Goal: Information Seeking & Learning: Compare options

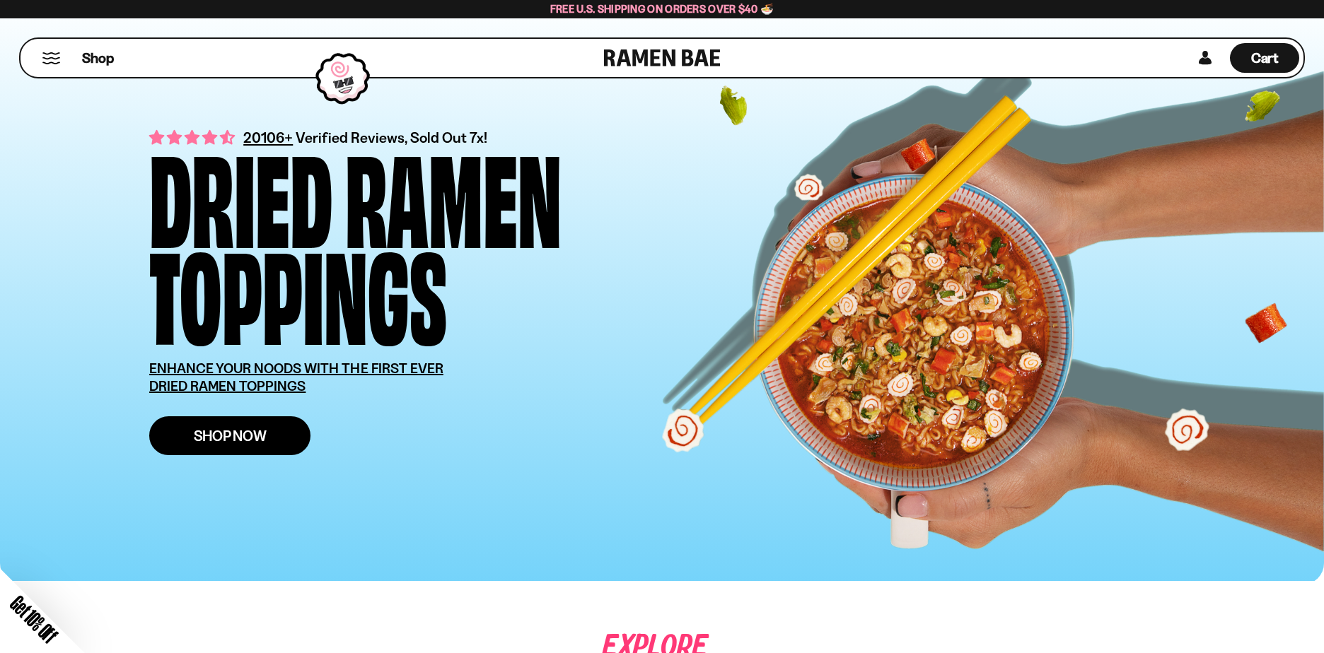
click at [238, 437] on div "Close dialog FREE SHIPPING FOR ALL US ORDERS OVER $40+ Email CONTINUE ******" at bounding box center [662, 326] width 1324 height 653
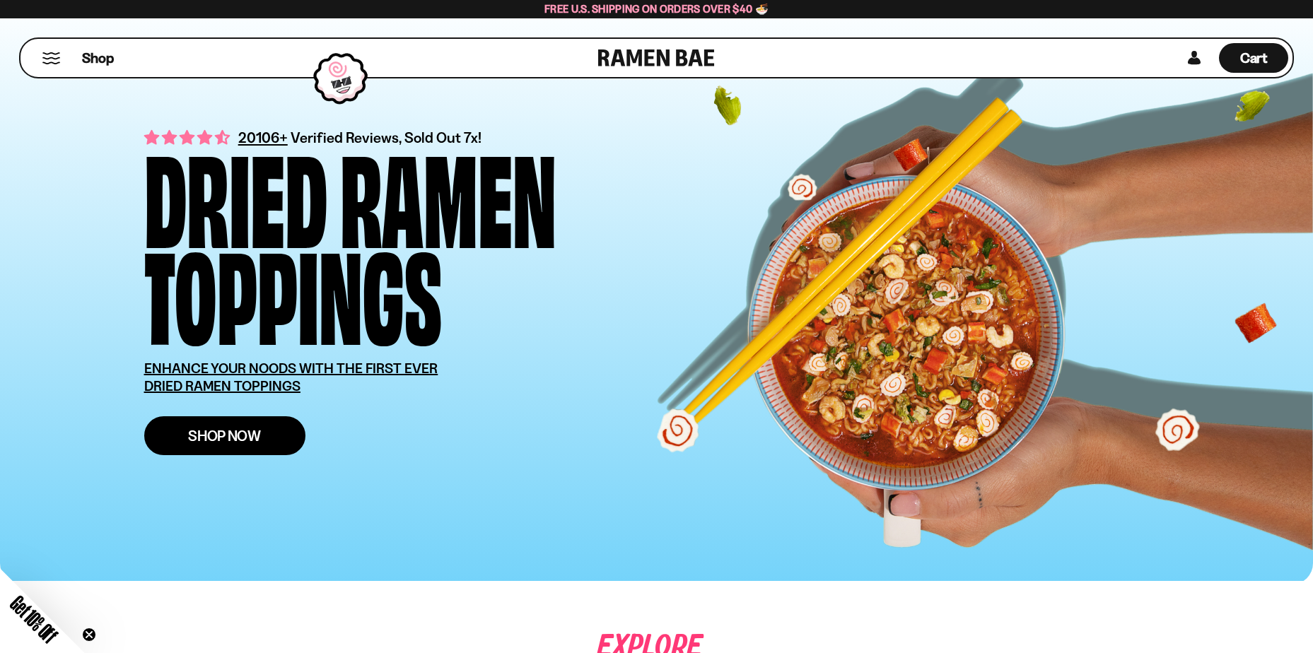
click at [250, 436] on span "Shop Now" at bounding box center [224, 436] width 73 height 15
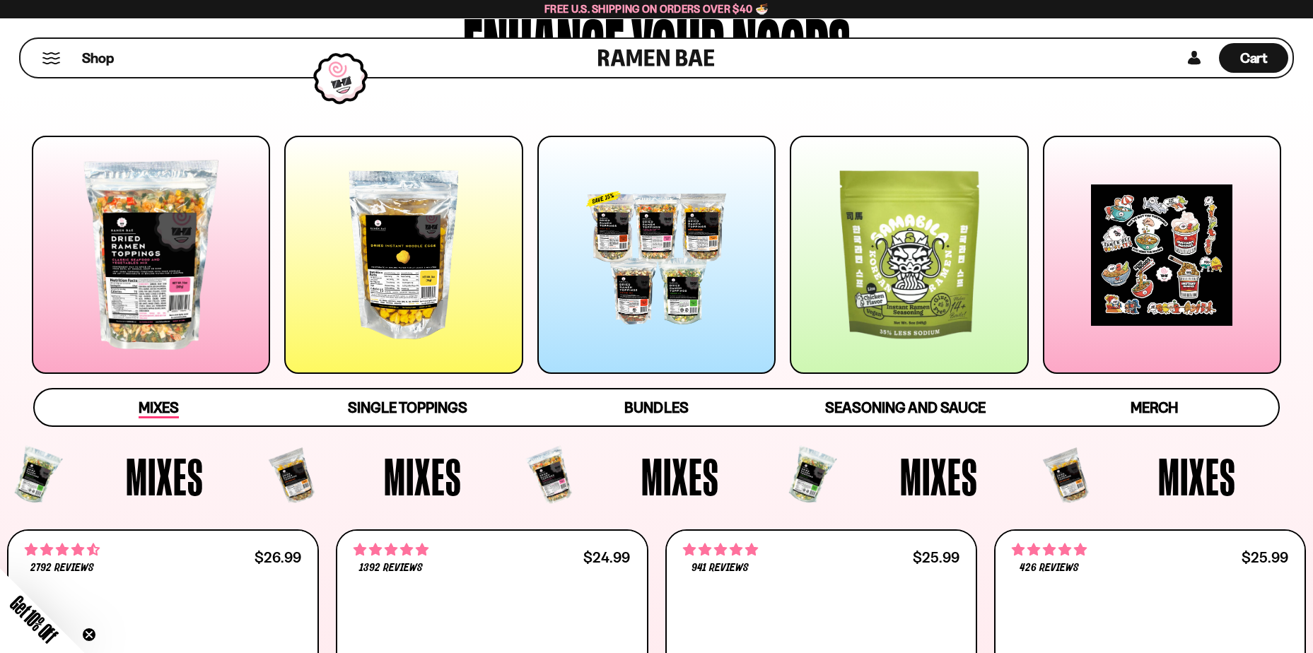
scroll to position [141, 0]
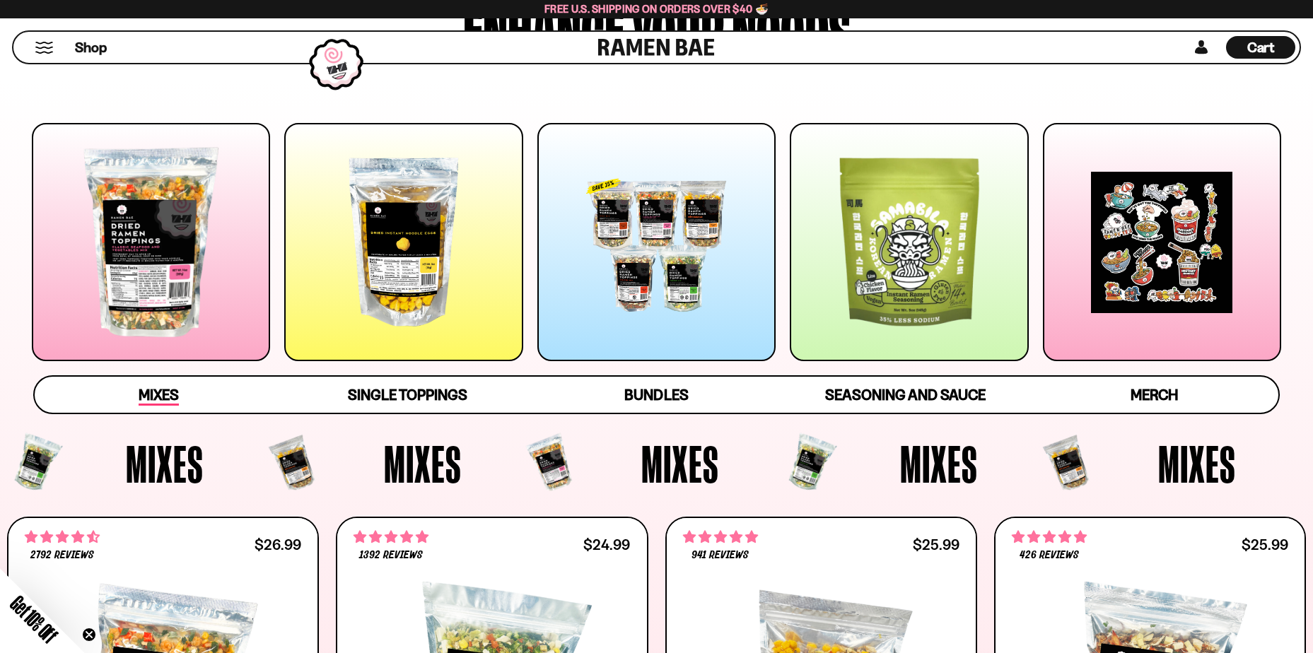
click at [159, 391] on span "Mixes" at bounding box center [159, 396] width 40 height 20
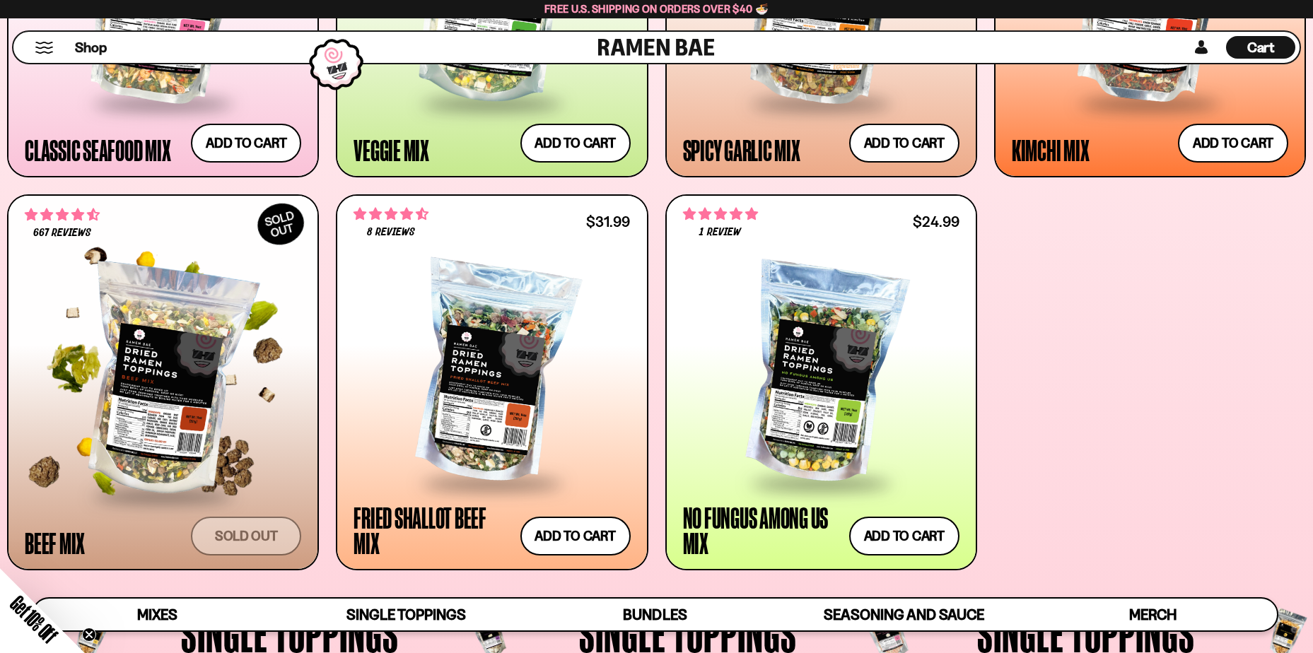
scroll to position [927, 0]
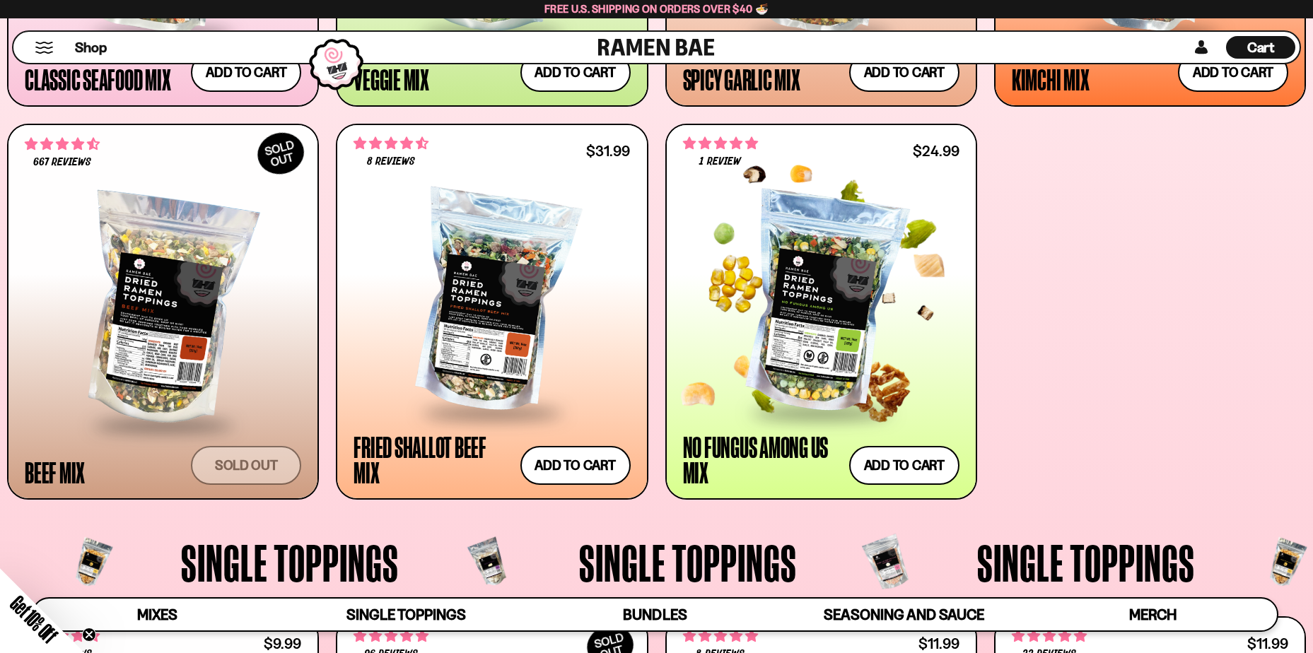
click at [764, 447] on div "No Fungus Among Us Mix" at bounding box center [762, 459] width 159 height 51
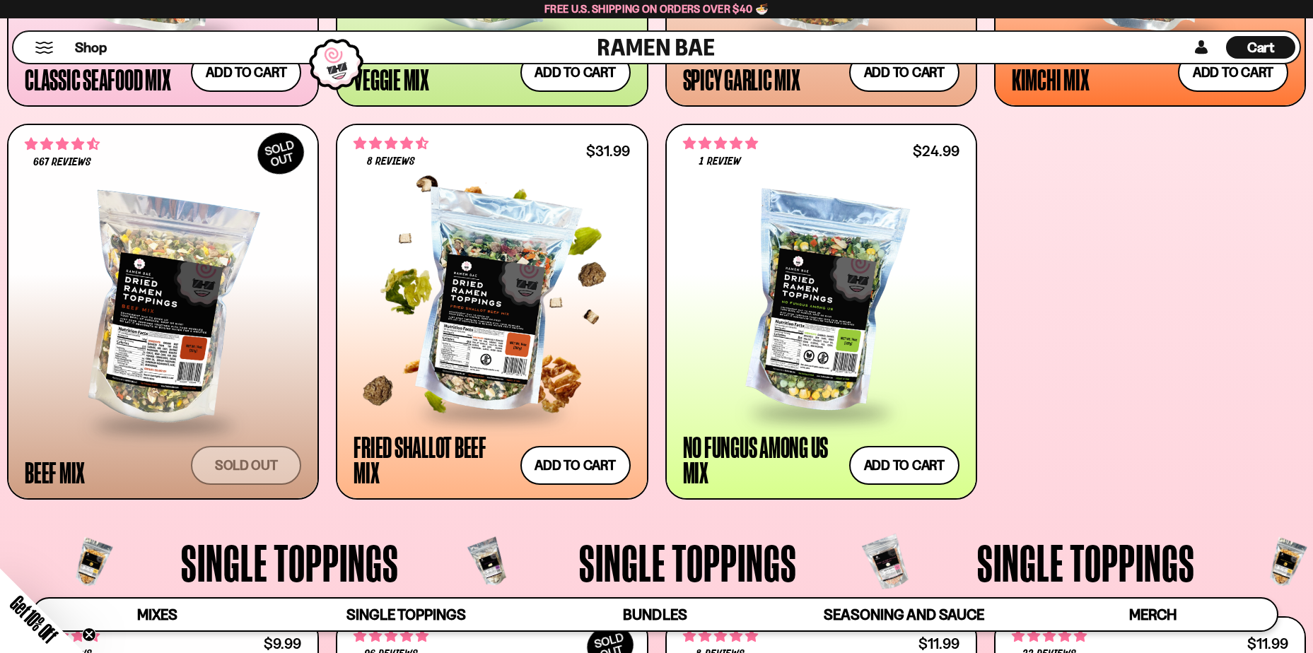
click at [436, 441] on div "Fried Shallot Beef Mix" at bounding box center [433, 459] width 159 height 51
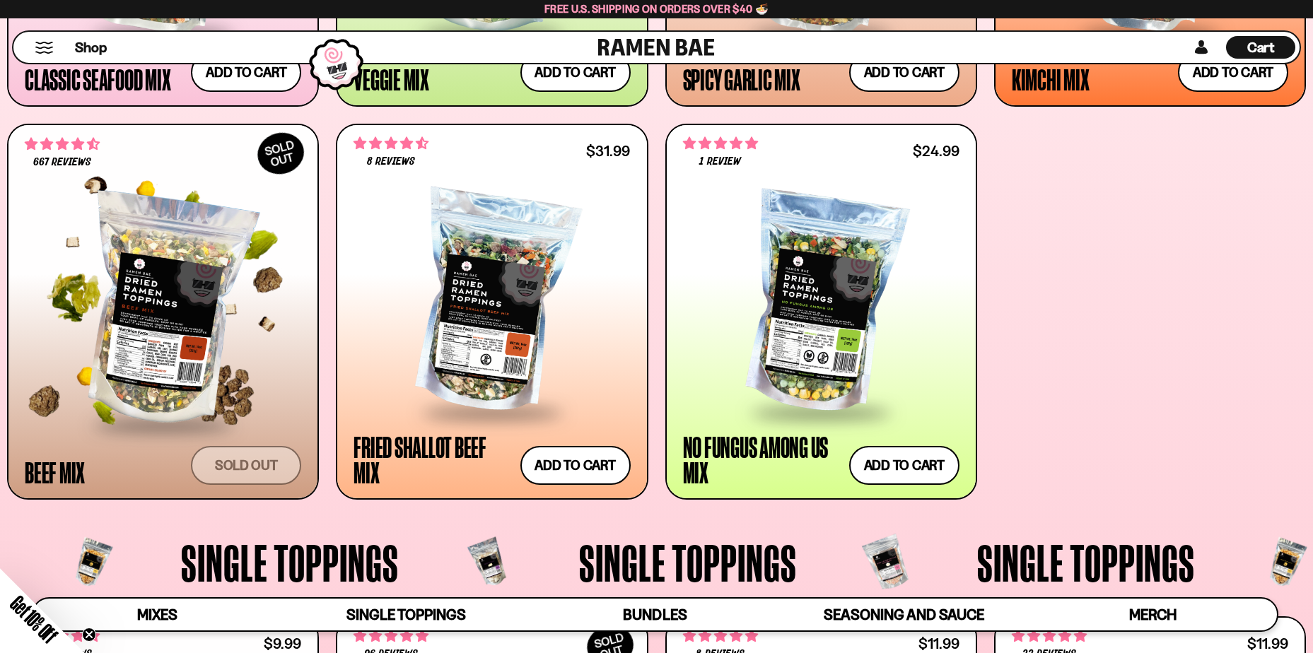
click at [57, 470] on div "Beef Mix" at bounding box center [55, 472] width 60 height 25
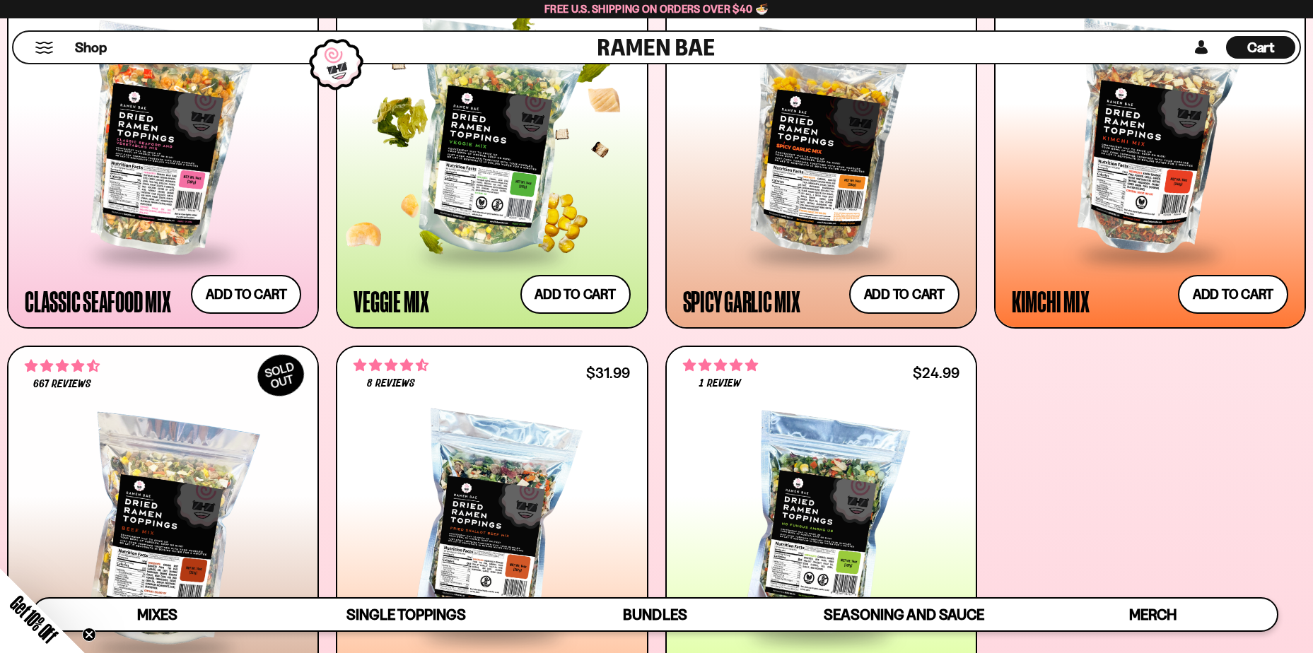
scroll to position [644, 0]
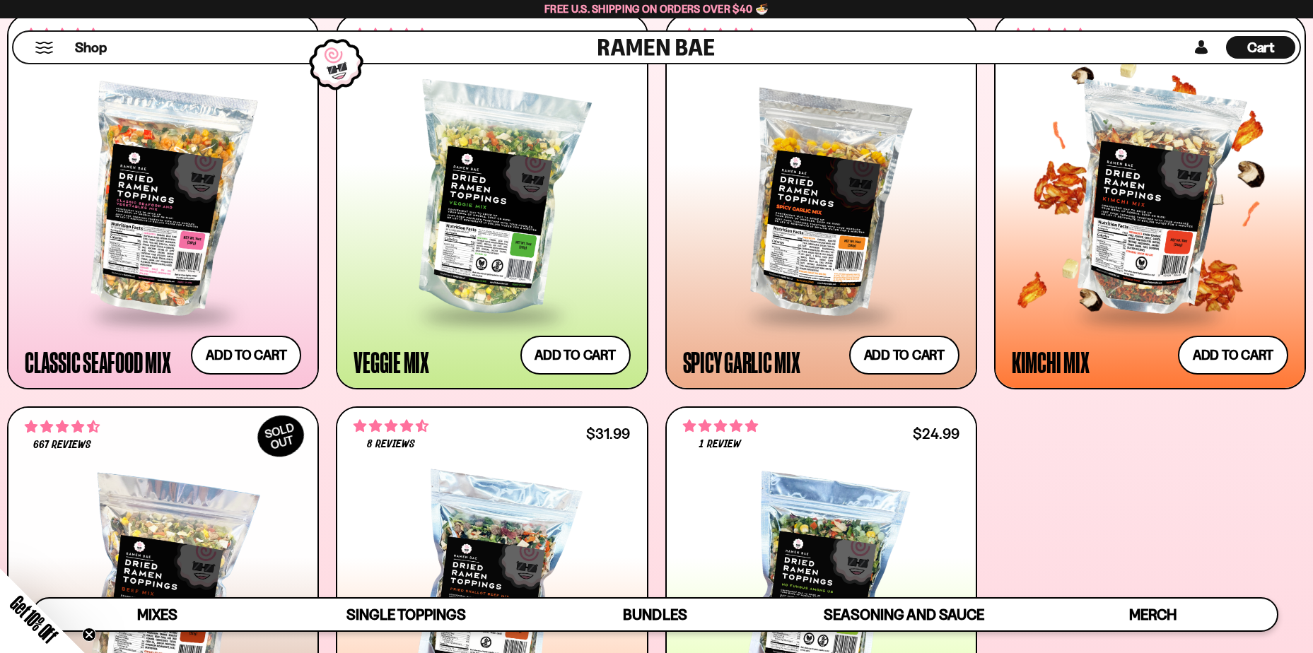
click at [1129, 256] on div at bounding box center [1150, 201] width 277 height 226
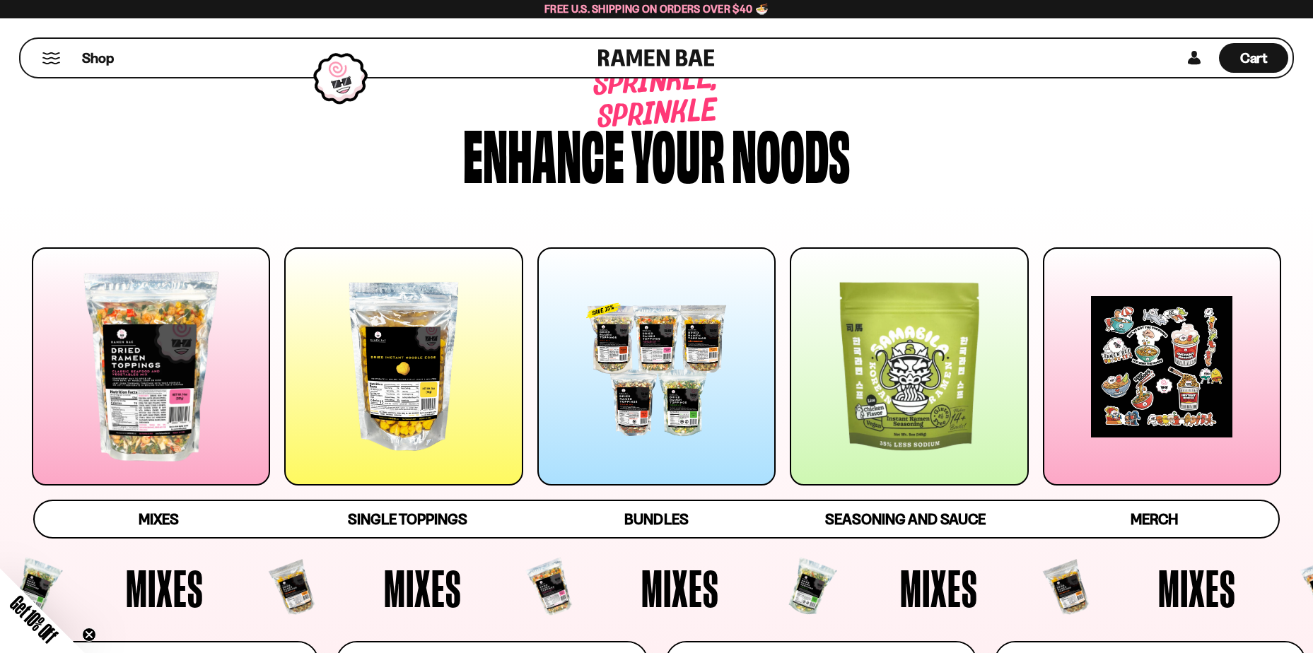
scroll to position [0, 0]
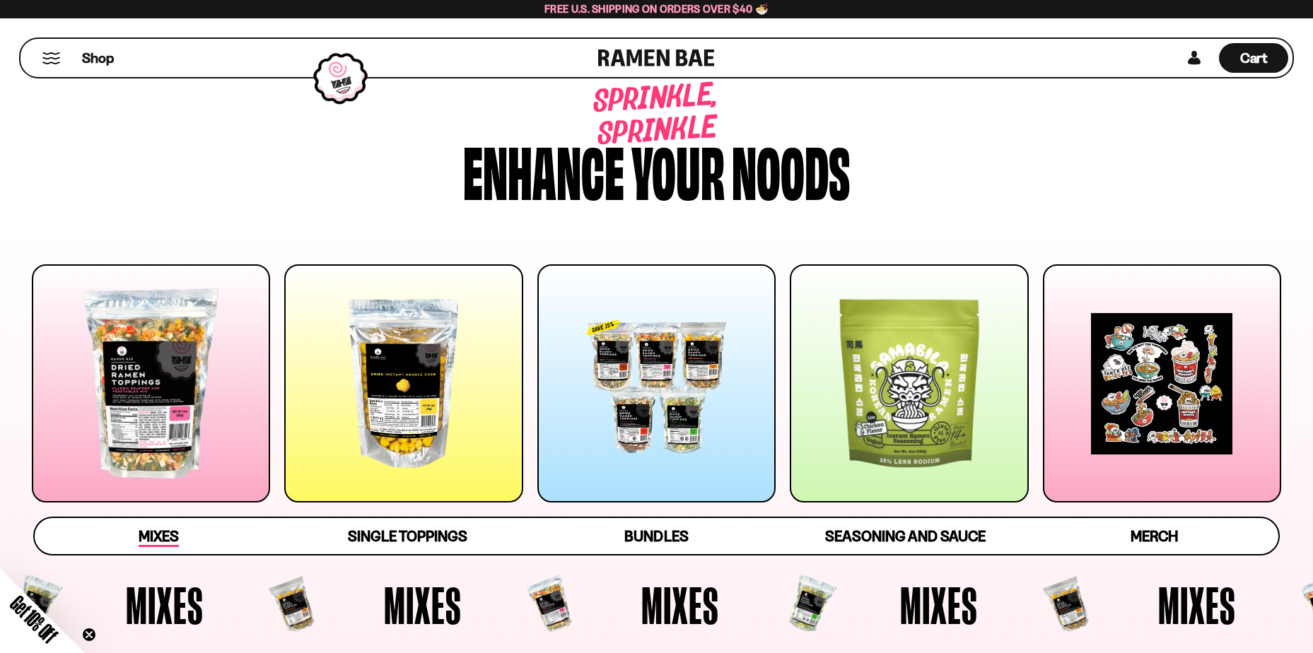
click at [150, 539] on span "Mixes" at bounding box center [159, 538] width 40 height 20
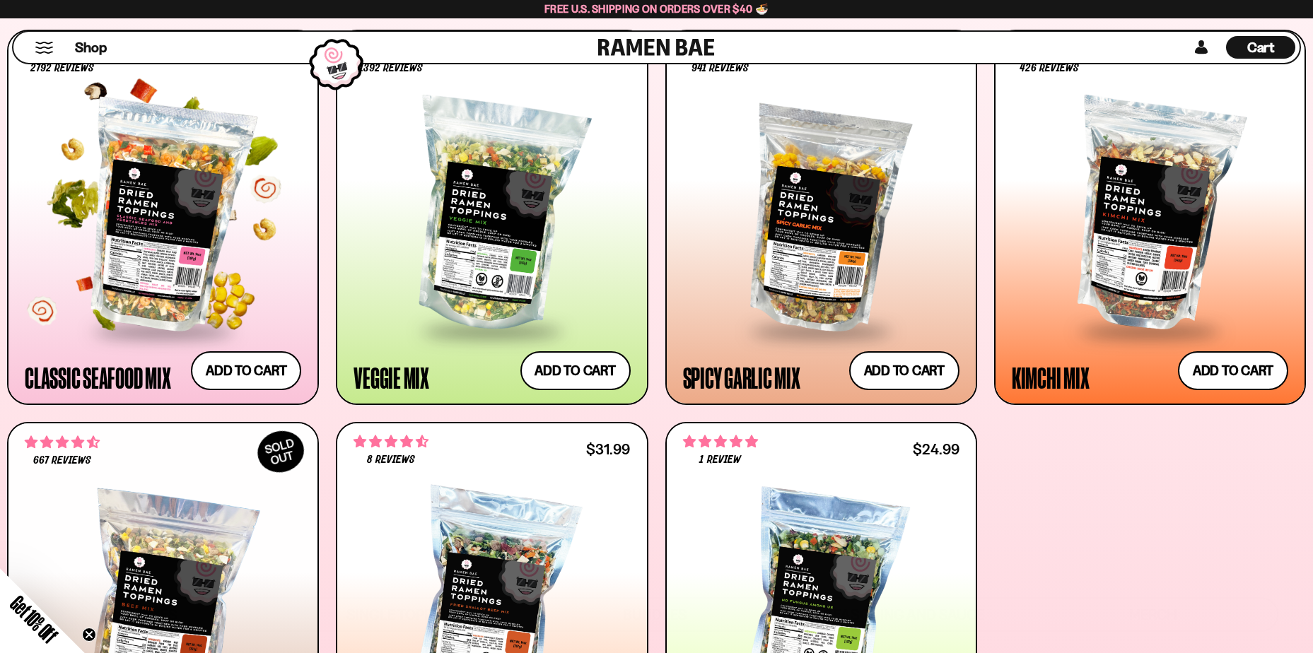
scroll to position [644, 0]
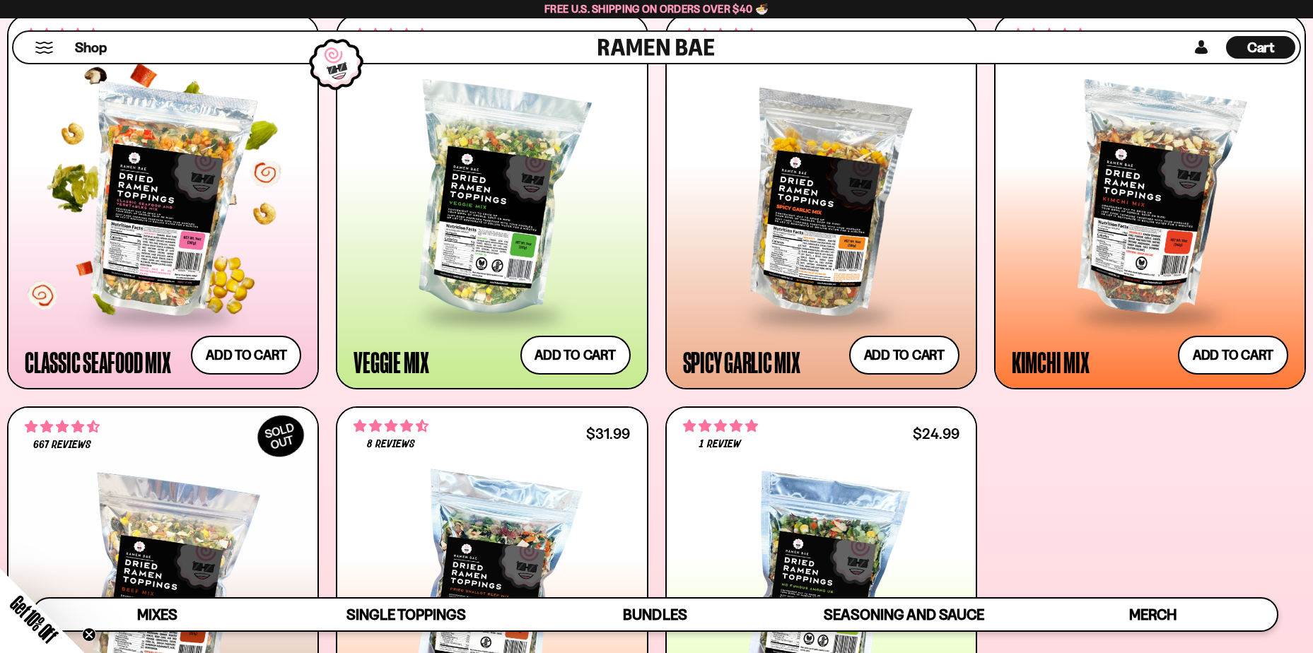
click at [76, 364] on div "Classic Seafood Mix" at bounding box center [98, 361] width 146 height 25
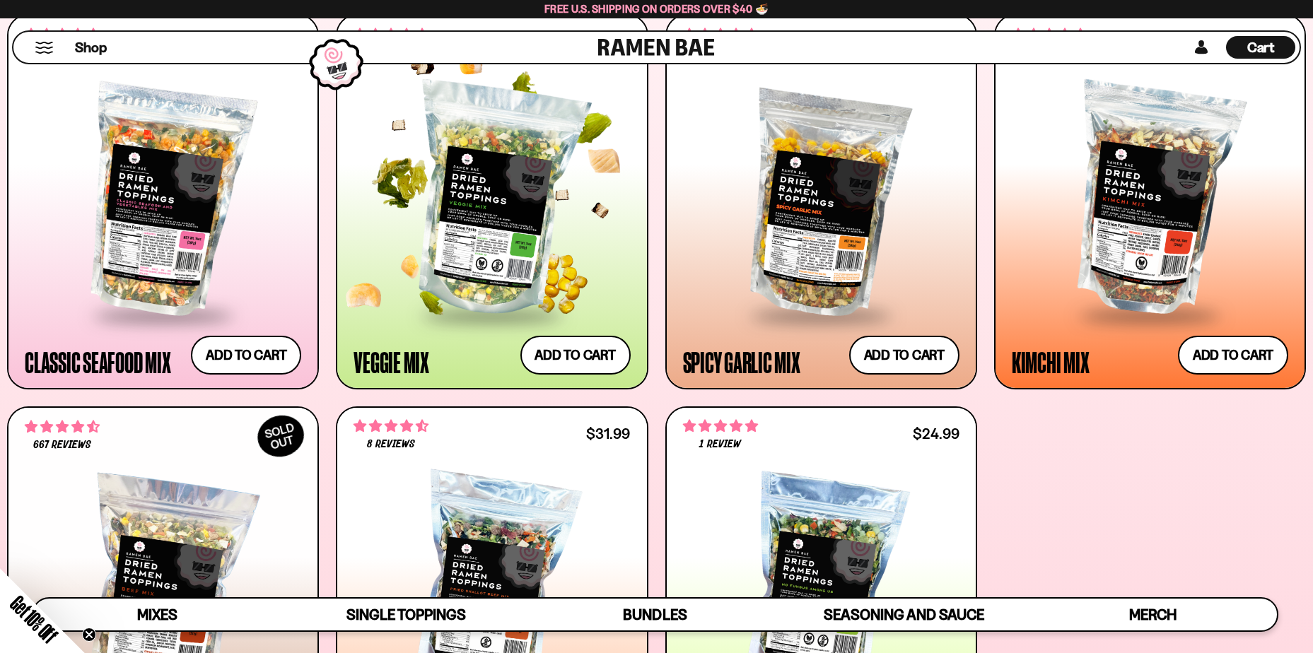
click at [417, 361] on div "Veggie Mix" at bounding box center [392, 361] width 76 height 25
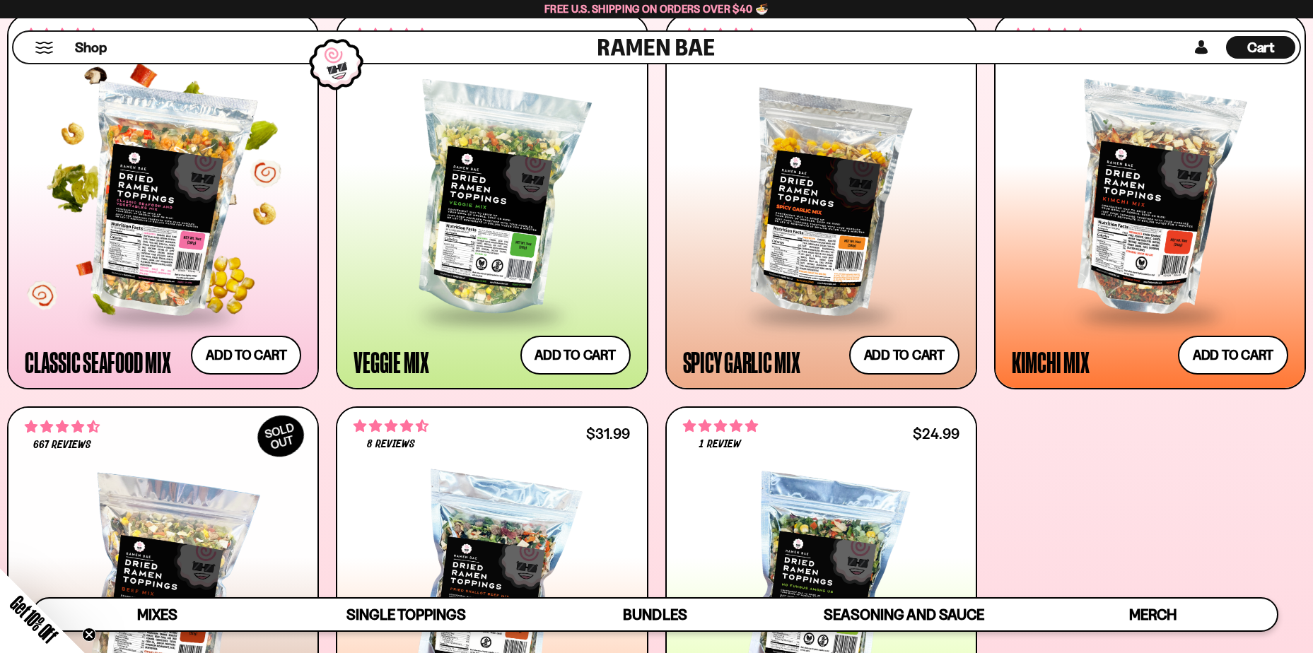
click at [87, 354] on div "Classic Seafood Mix" at bounding box center [98, 361] width 146 height 25
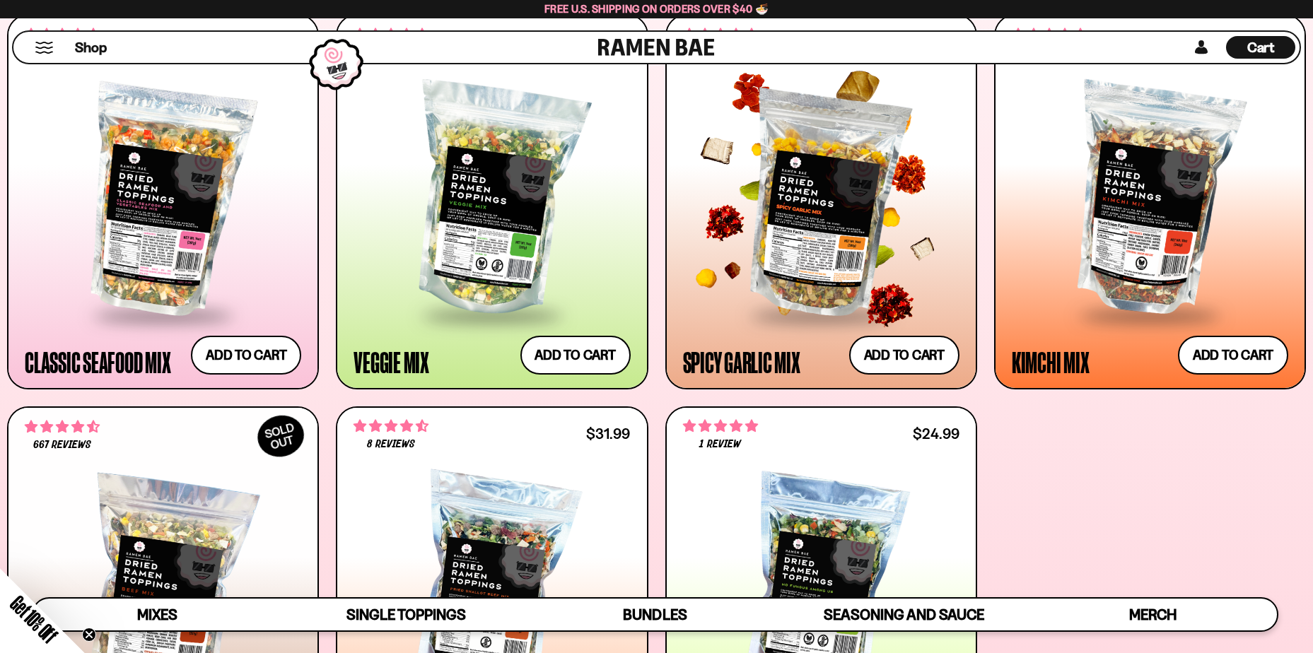
click at [745, 359] on div "Spicy Garlic Mix" at bounding box center [741, 361] width 117 height 25
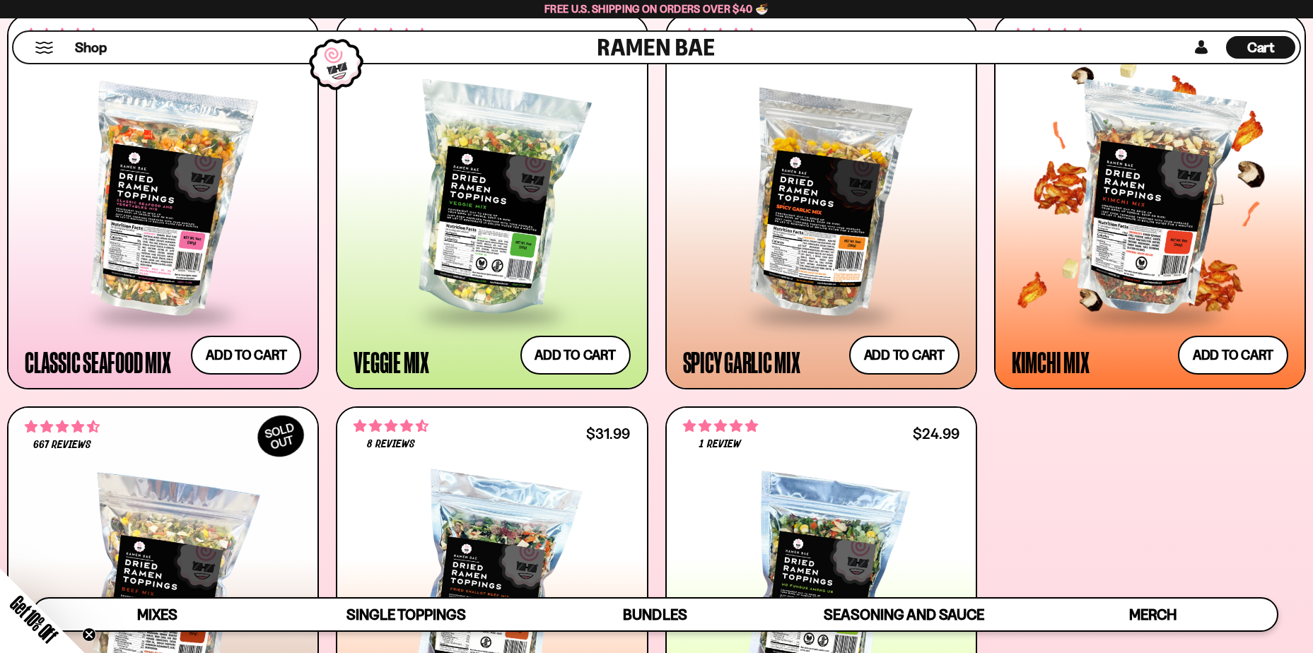
click at [1066, 365] on div "Kimchi Mix" at bounding box center [1051, 361] width 78 height 25
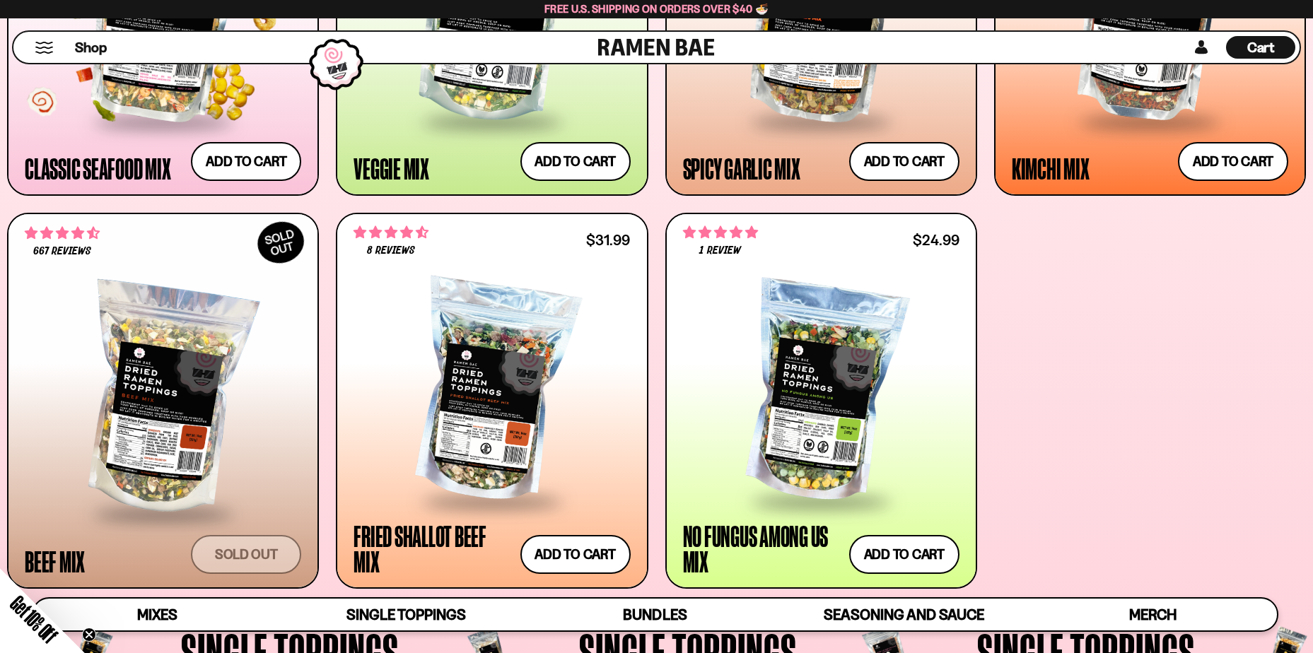
scroll to position [856, 0]
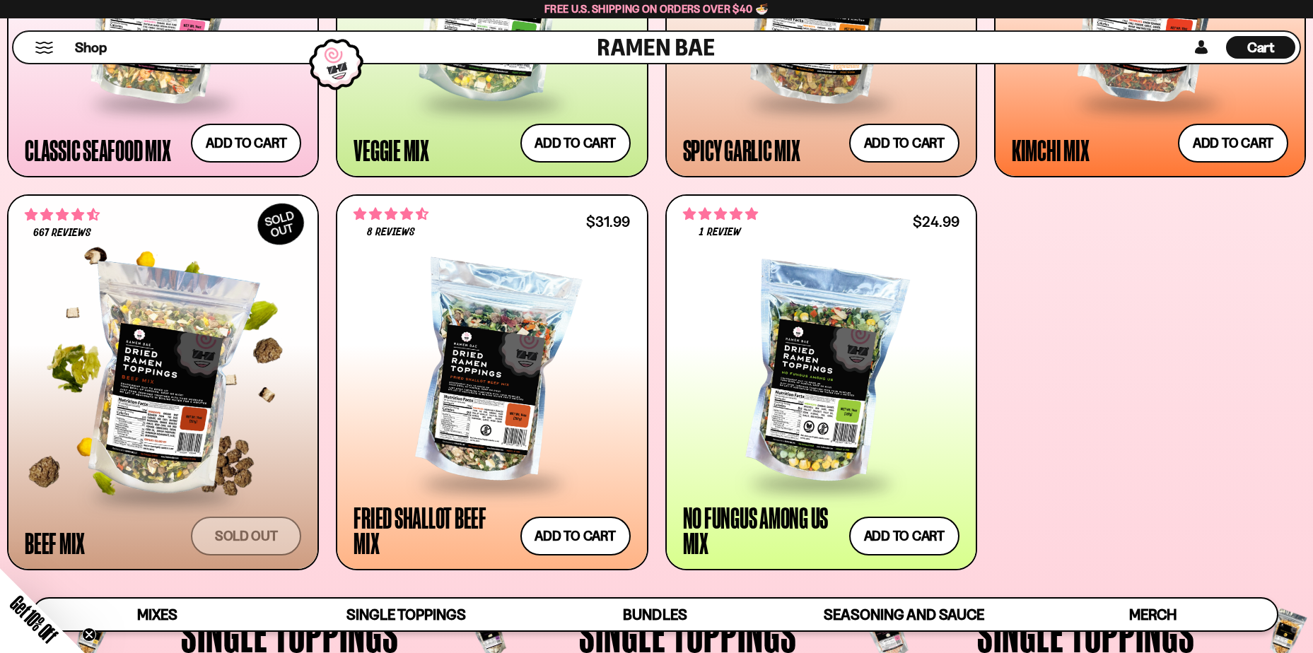
click at [186, 294] on div at bounding box center [163, 381] width 277 height 226
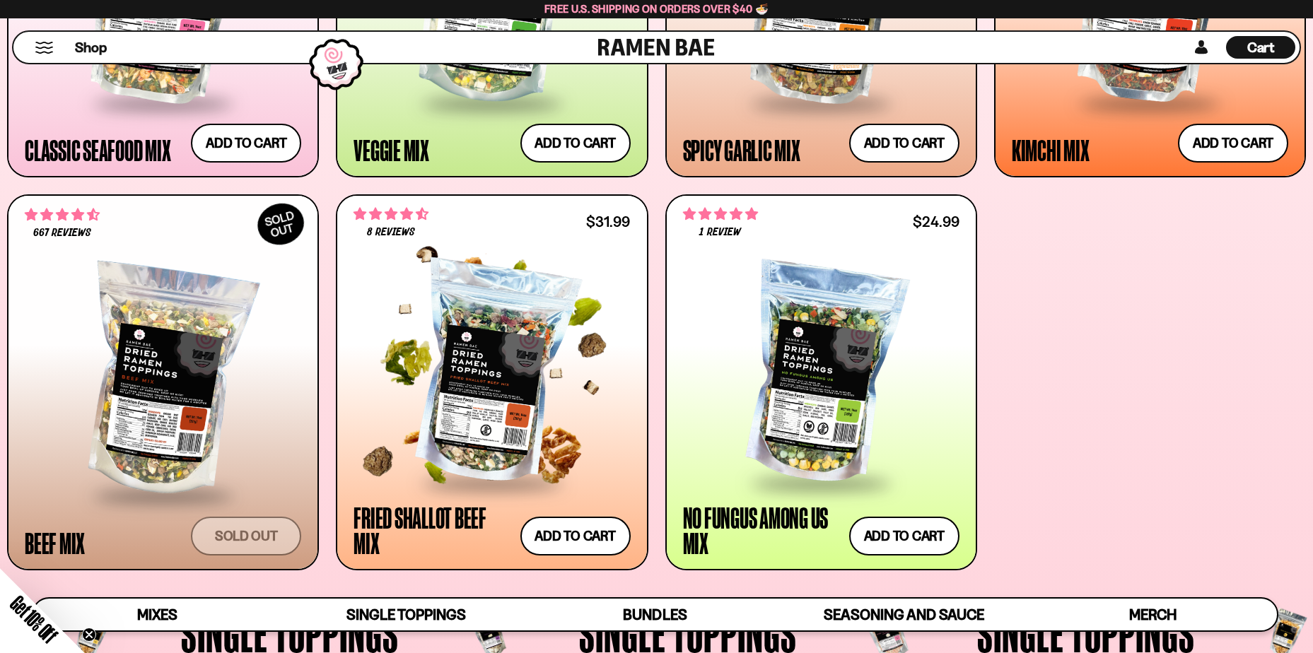
click at [458, 313] on div at bounding box center [492, 374] width 277 height 216
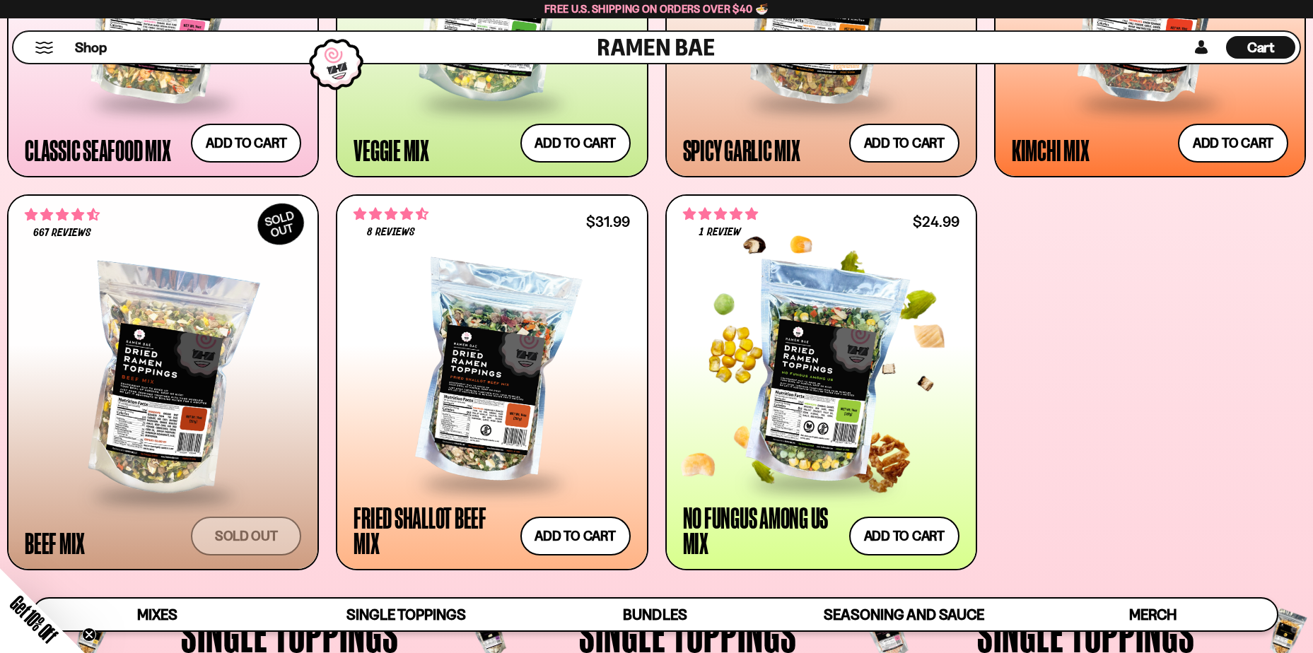
click at [815, 354] on div at bounding box center [821, 374] width 277 height 216
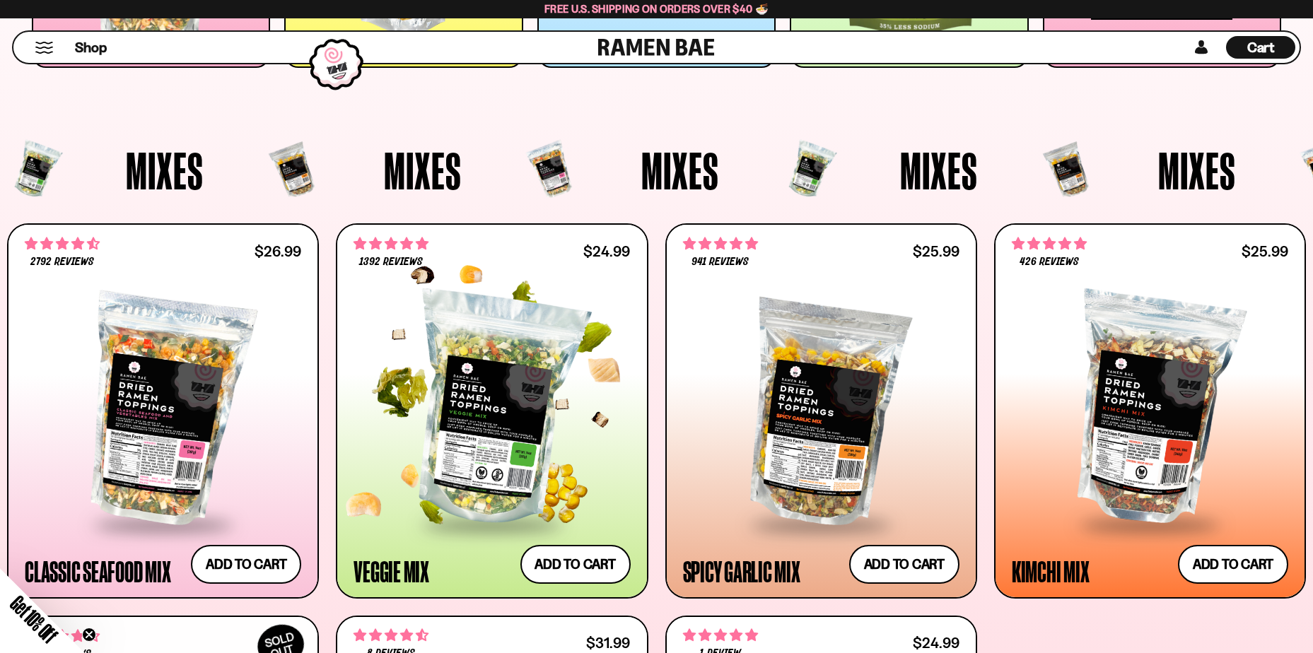
scroll to position [432, 0]
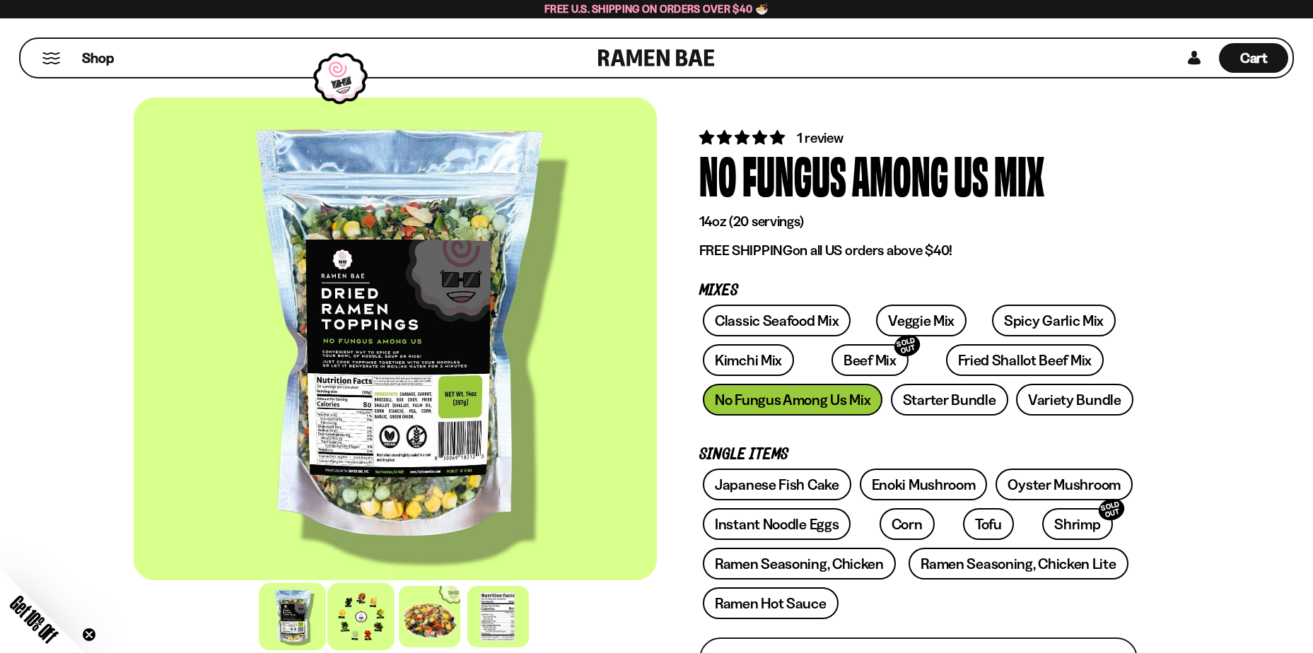
click at [356, 615] on div at bounding box center [360, 616] width 67 height 67
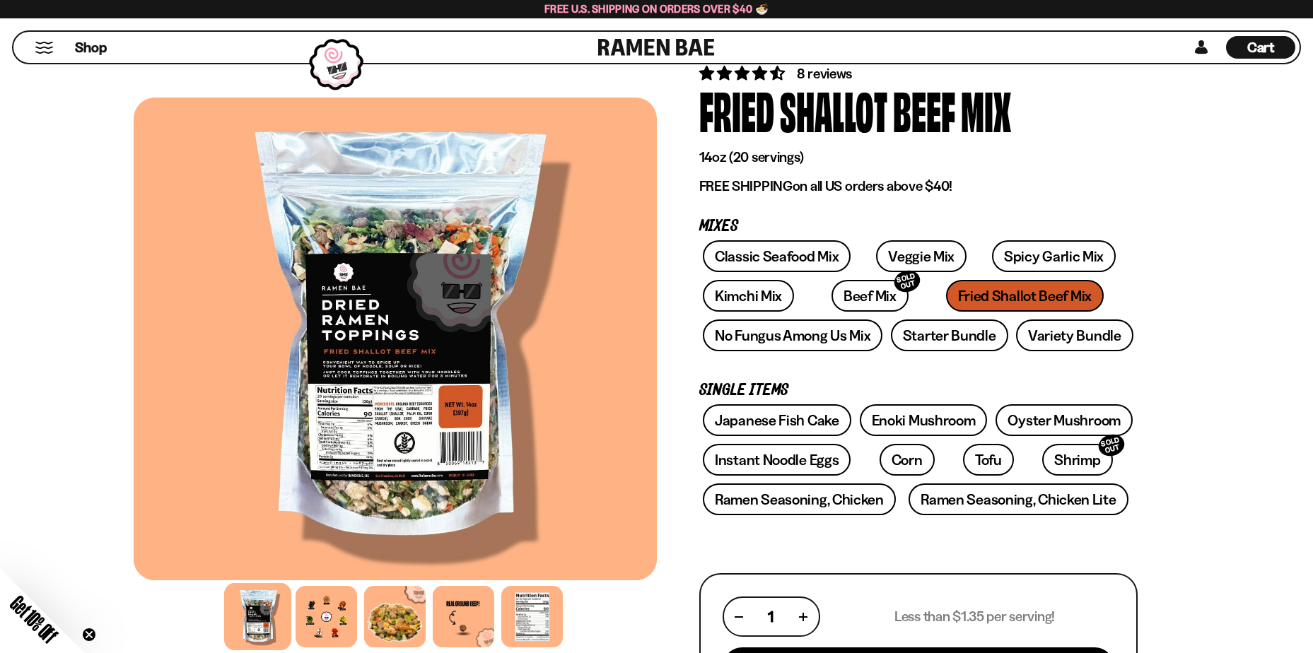
scroll to position [141, 0]
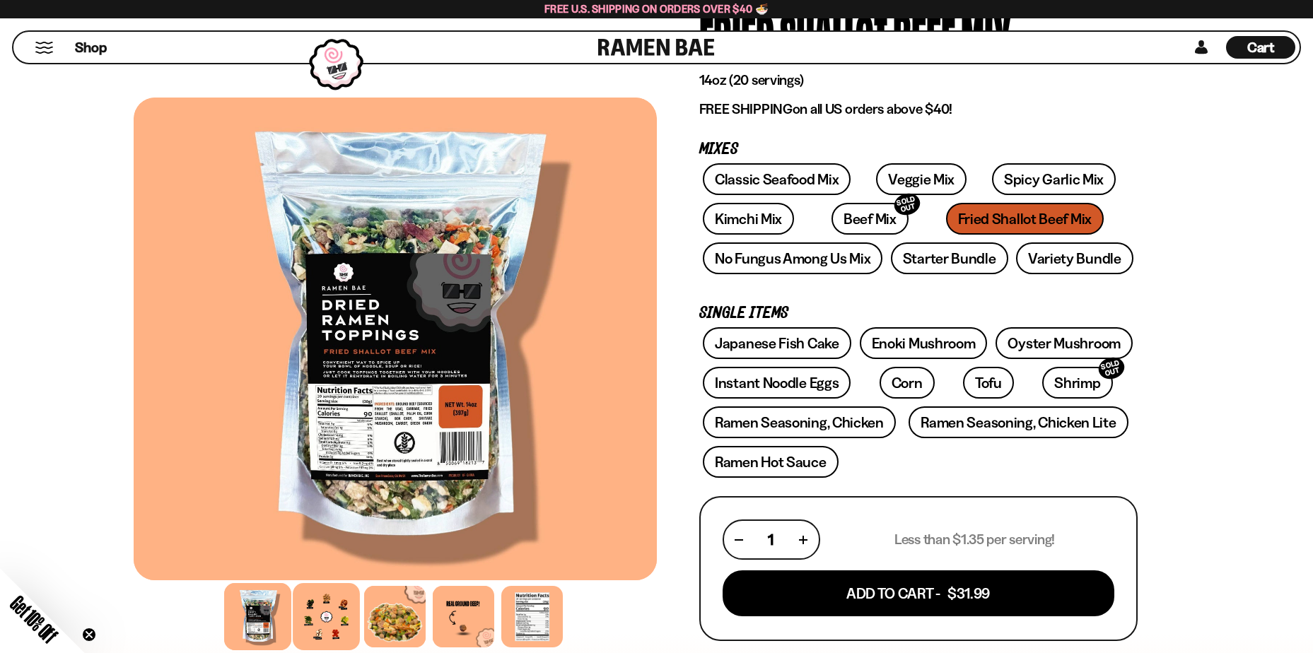
click at [320, 617] on div at bounding box center [326, 616] width 67 height 67
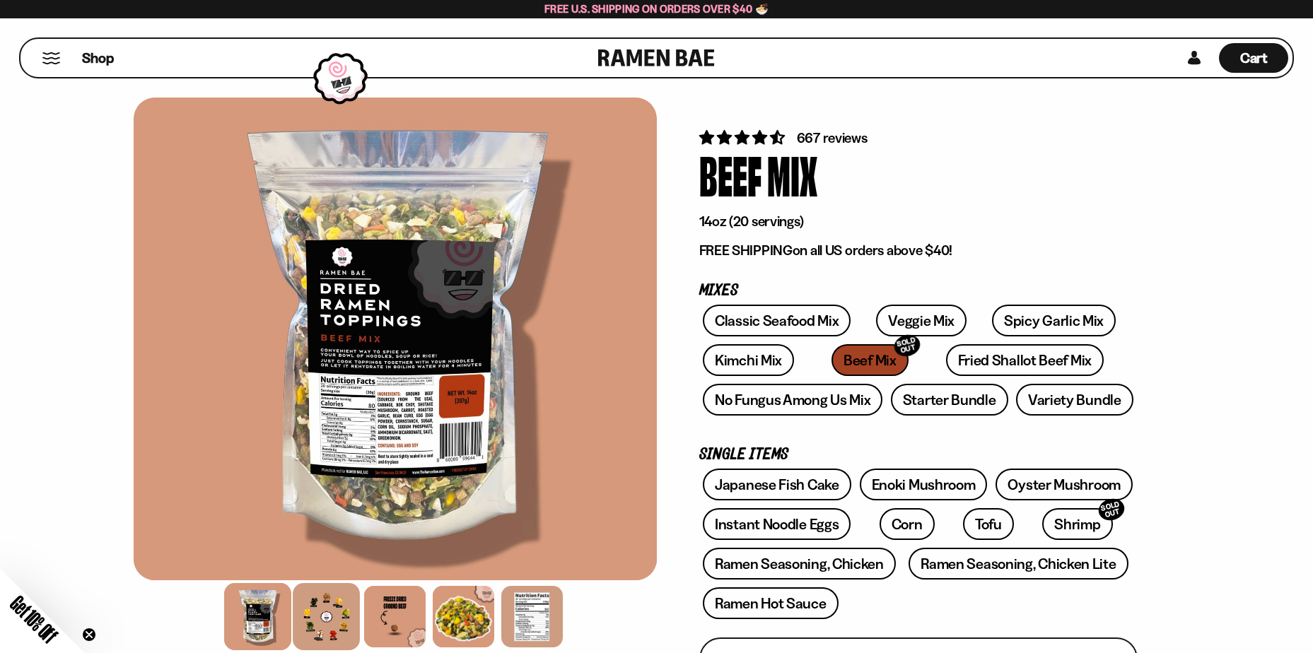
click at [332, 600] on div at bounding box center [326, 616] width 67 height 67
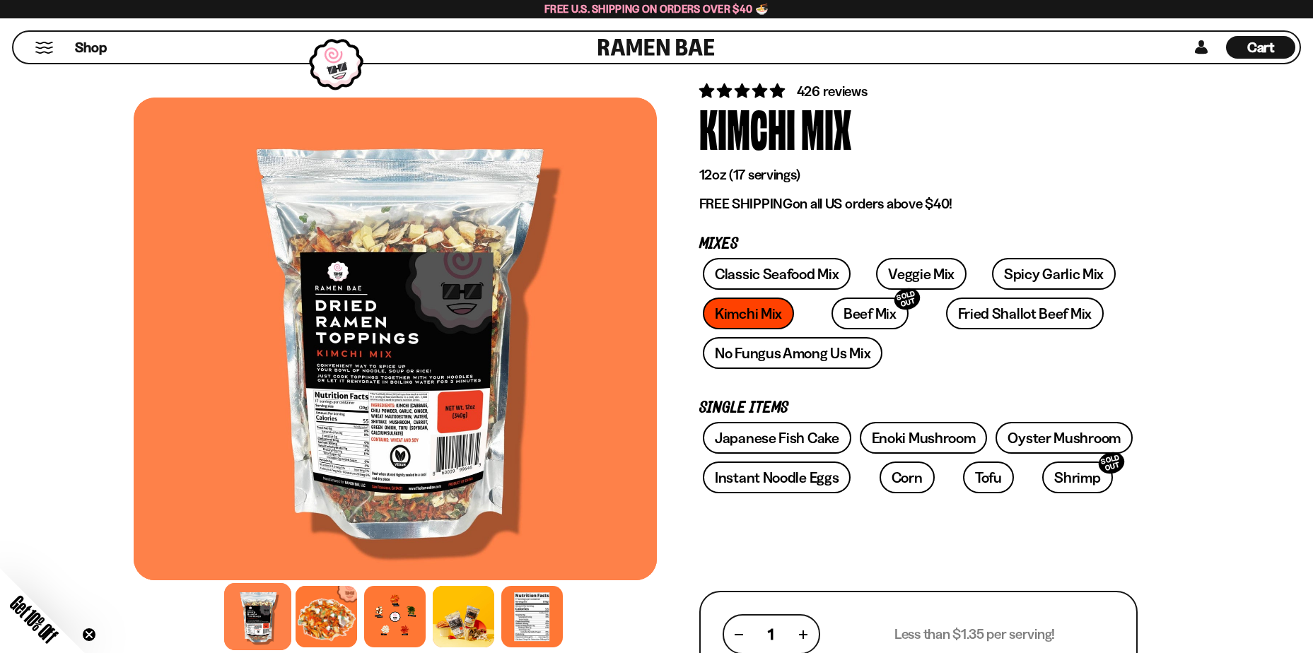
scroll to position [141, 0]
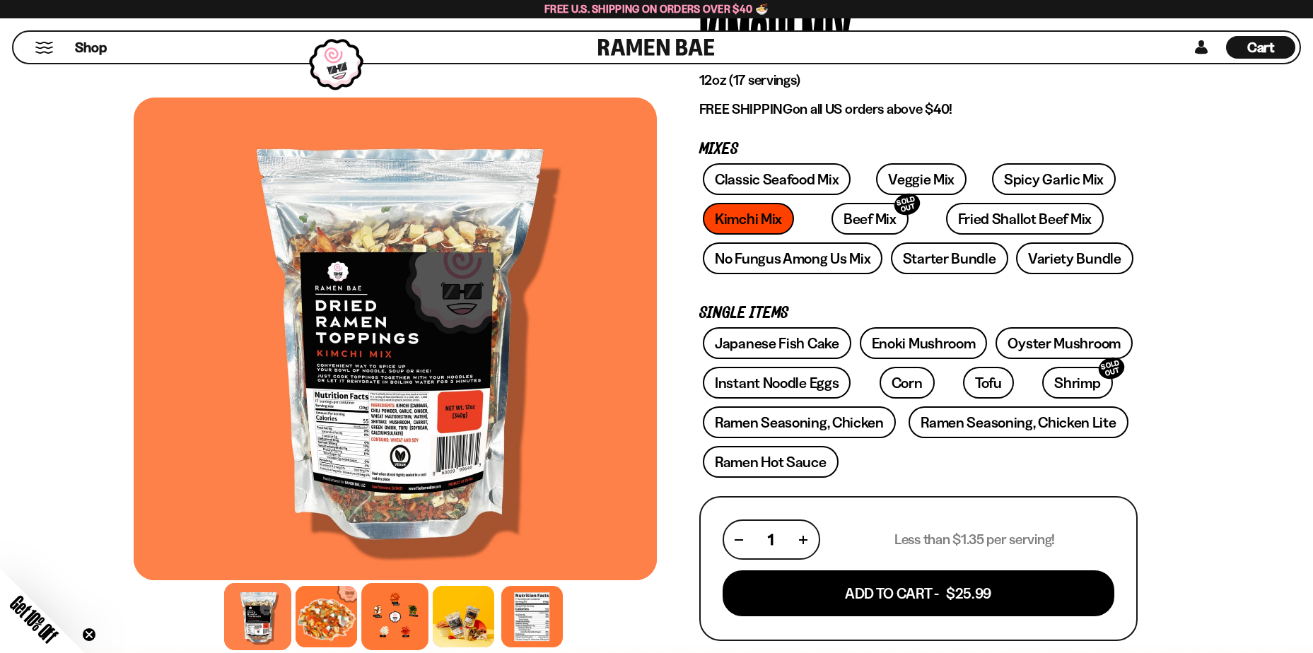
click at [400, 617] on div at bounding box center [394, 616] width 67 height 67
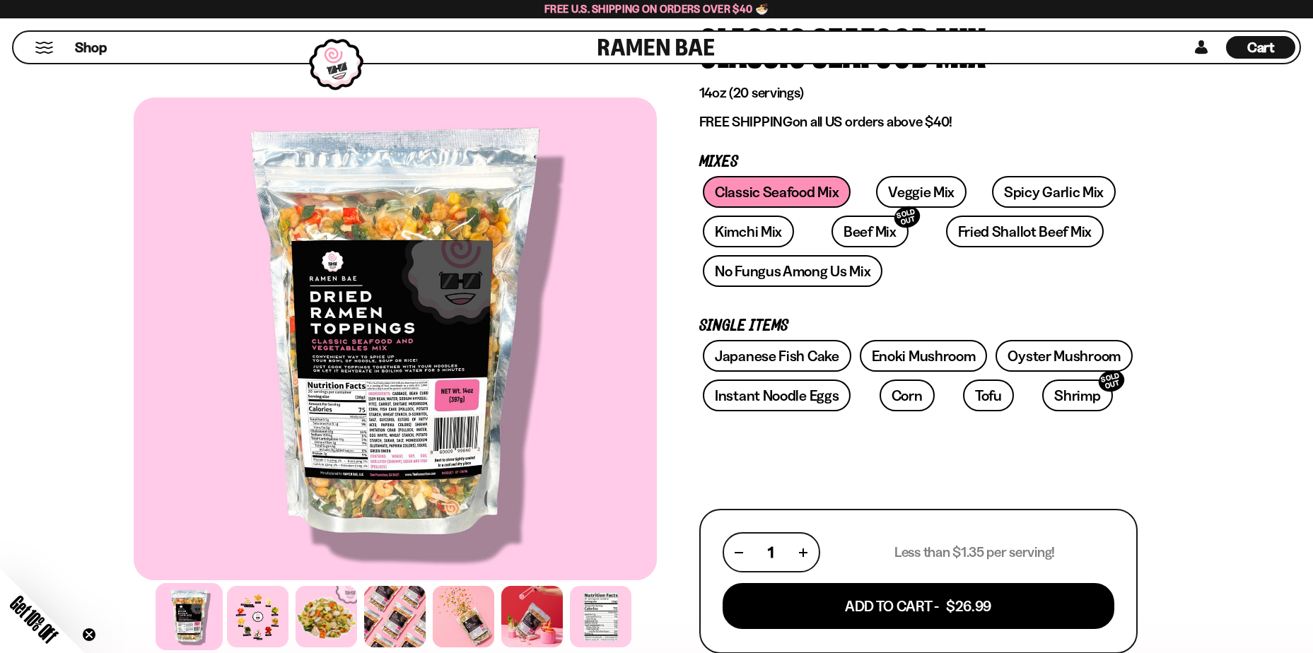
scroll to position [141, 0]
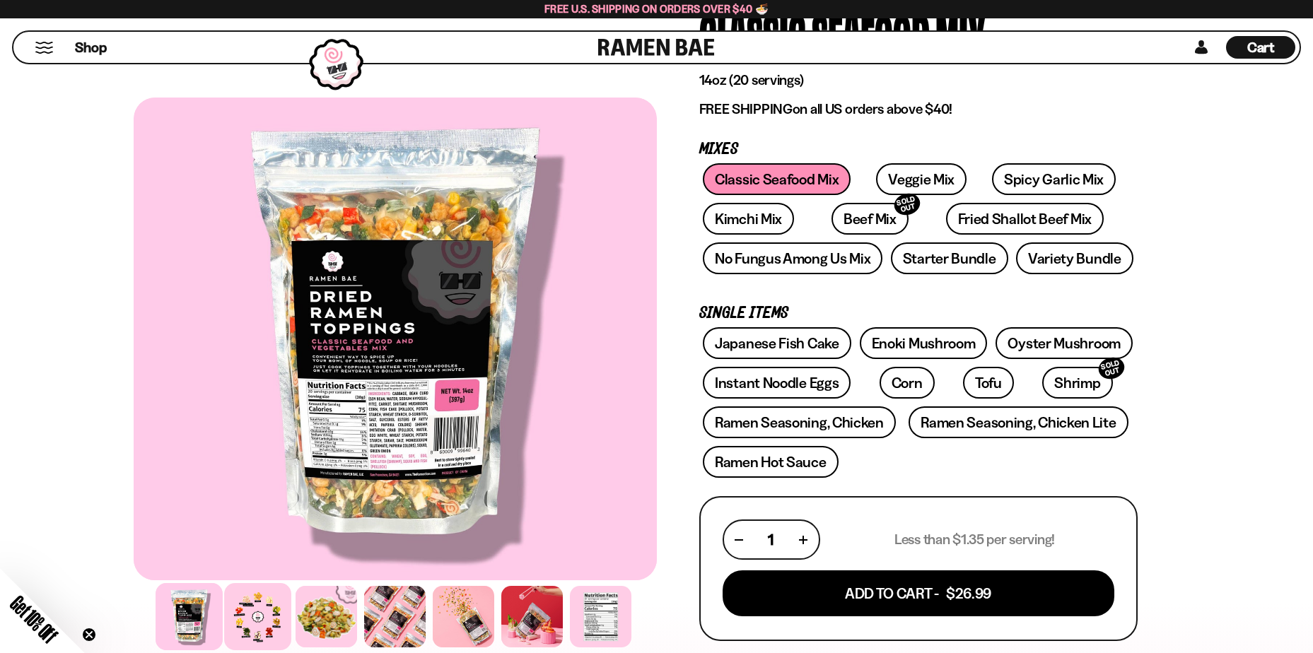
click at [269, 617] on div at bounding box center [257, 616] width 67 height 67
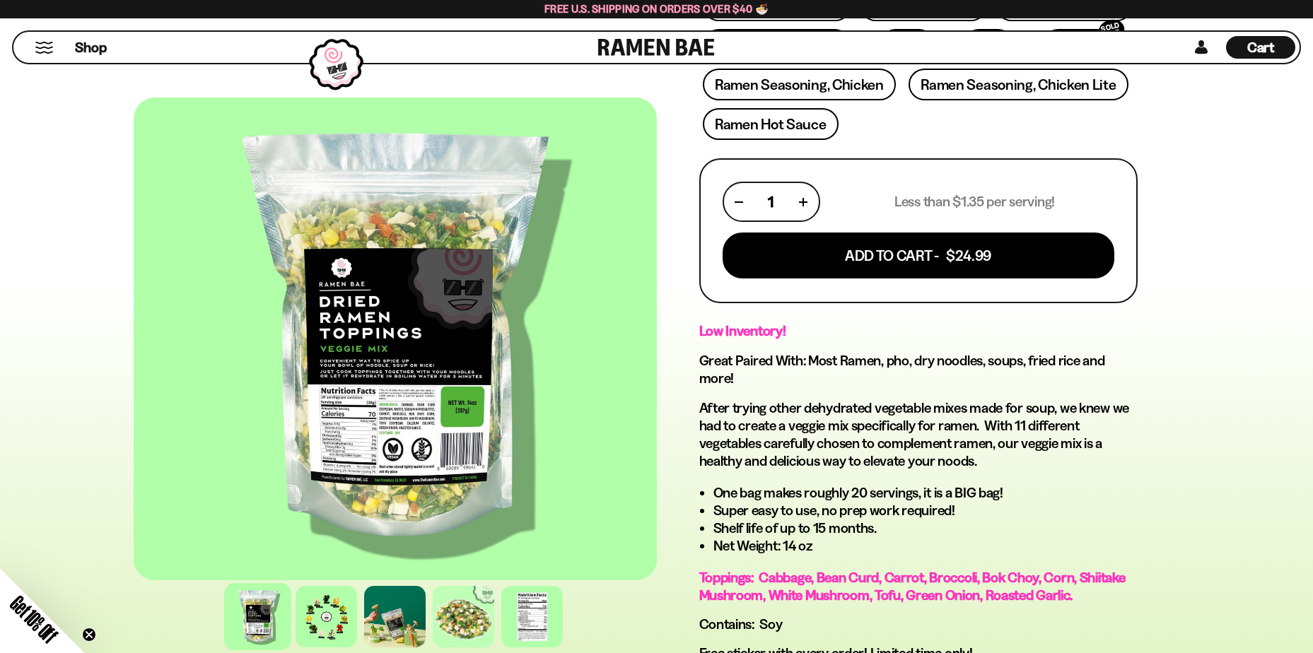
scroll to position [495, 0]
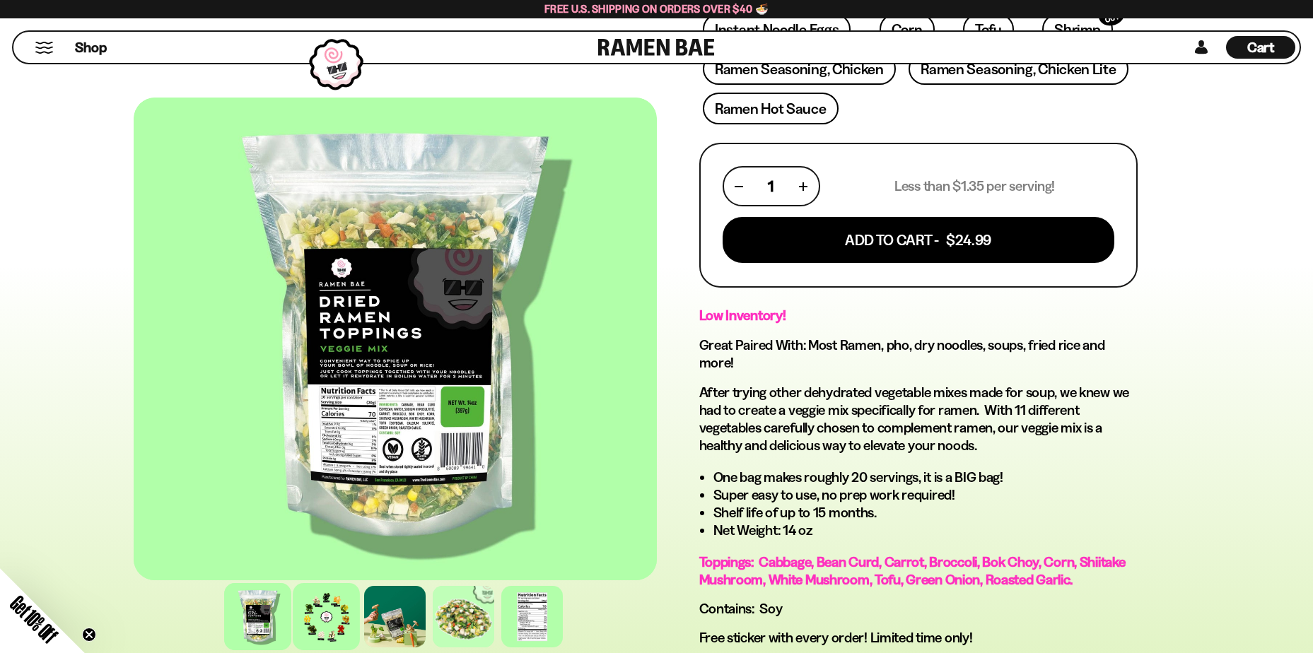
click at [321, 614] on div at bounding box center [326, 616] width 67 height 67
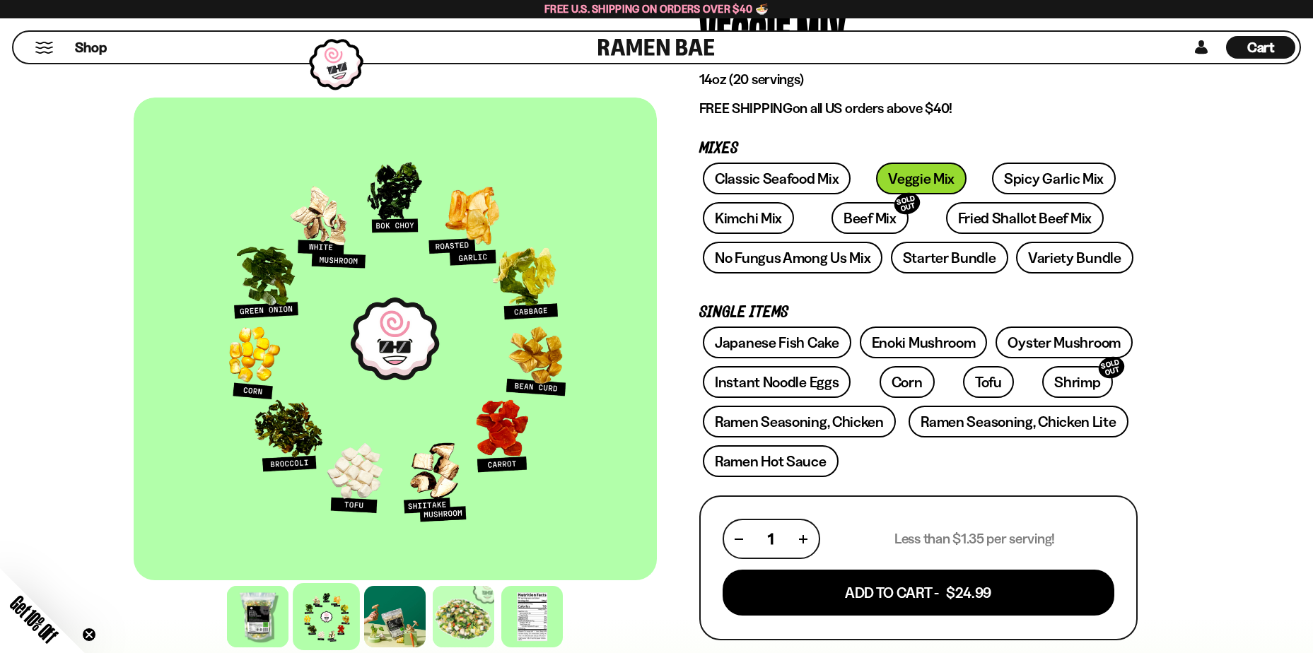
scroll to position [0, 0]
